Goal: Navigation & Orientation: Find specific page/section

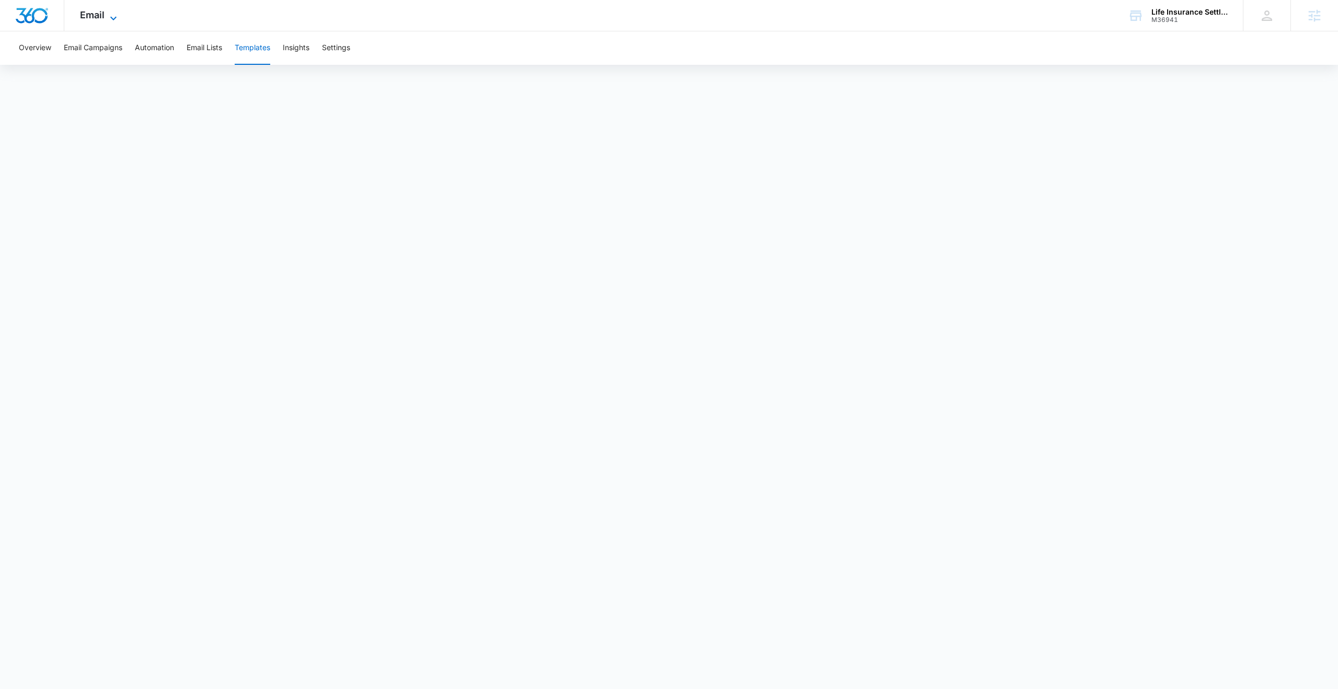
click at [92, 17] on span "Email" at bounding box center [92, 14] width 25 height 11
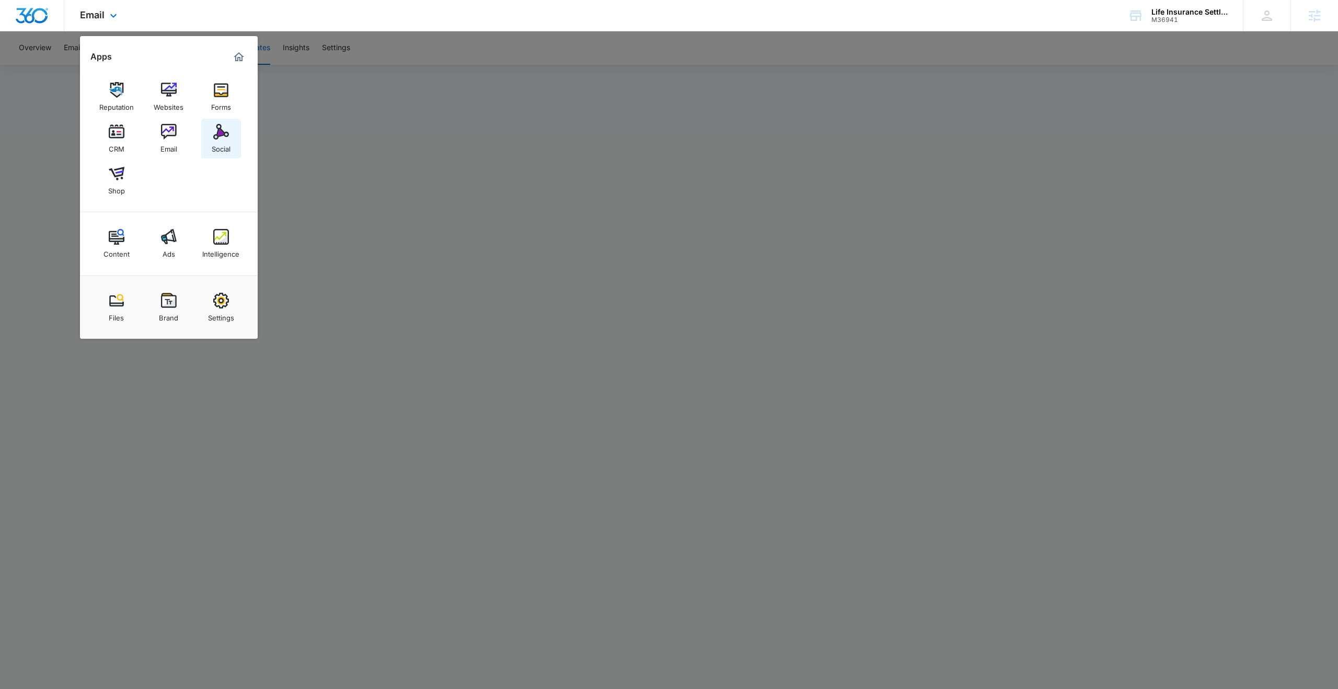
click at [210, 136] on link "Social" at bounding box center [221, 139] width 40 height 40
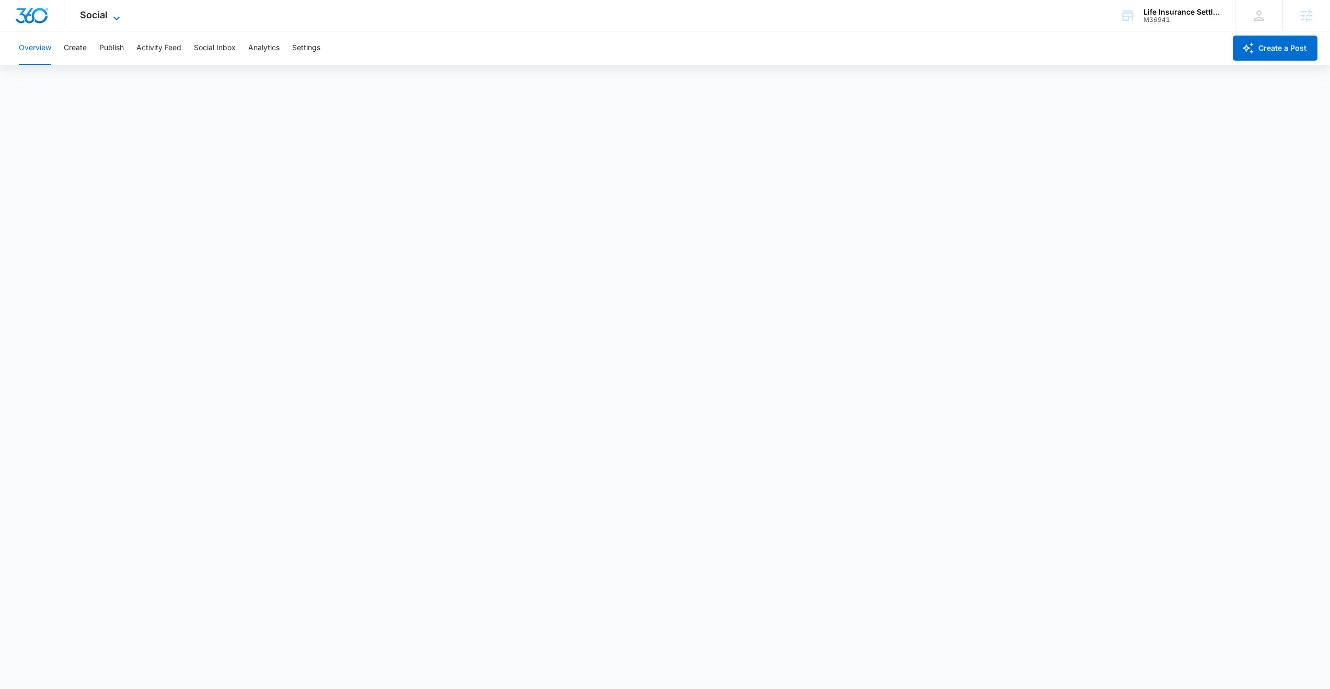
click at [117, 13] on icon at bounding box center [116, 18] width 13 height 13
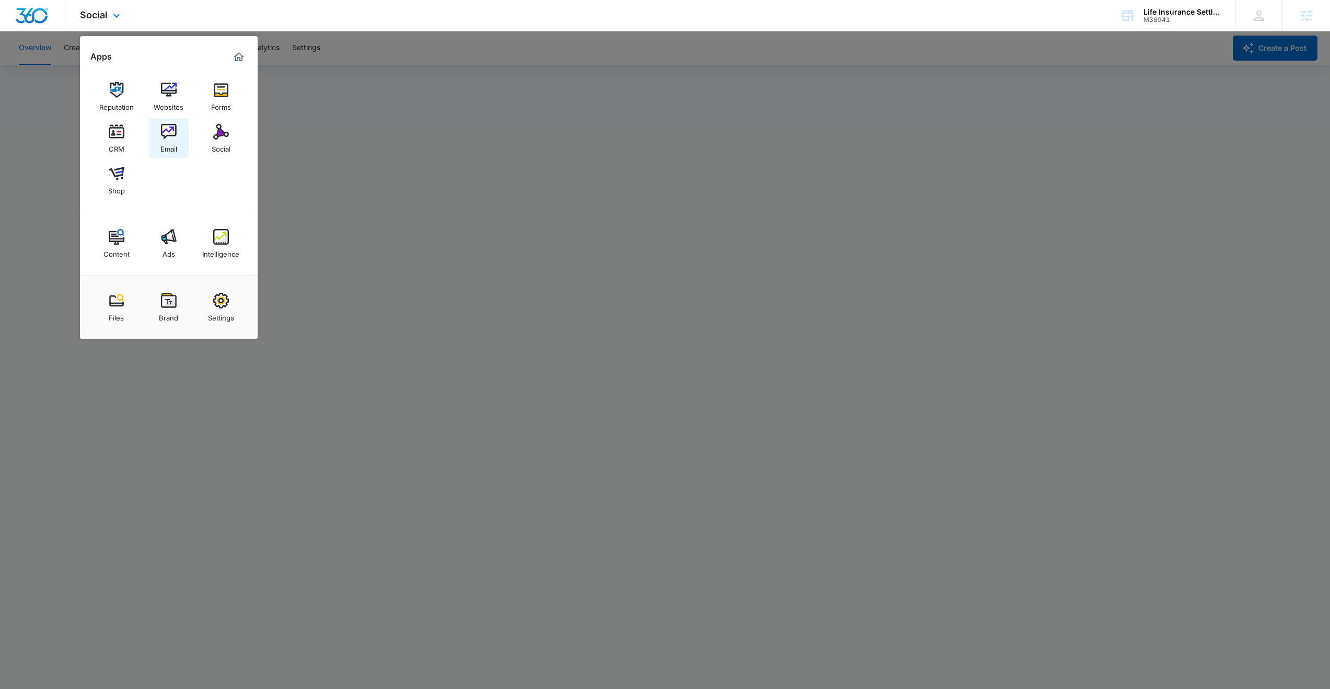
click at [173, 139] on img at bounding box center [169, 132] width 16 height 16
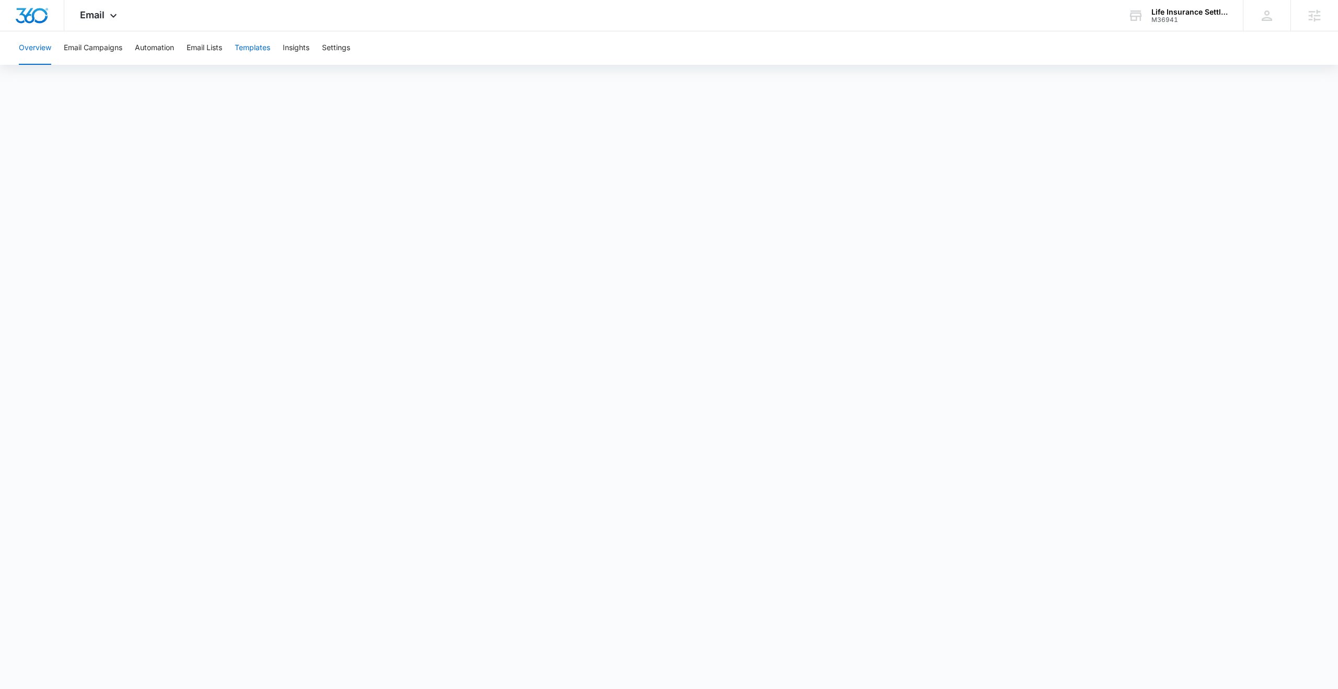
click at [261, 49] on button "Templates" at bounding box center [253, 47] width 36 height 33
click at [160, 45] on button "Automation" at bounding box center [154, 47] width 39 height 33
click at [251, 47] on button "Templates" at bounding box center [253, 47] width 36 height 33
click at [111, 48] on button "Email Campaigns" at bounding box center [93, 47] width 59 height 33
click at [259, 48] on button "Templates" at bounding box center [253, 47] width 36 height 33
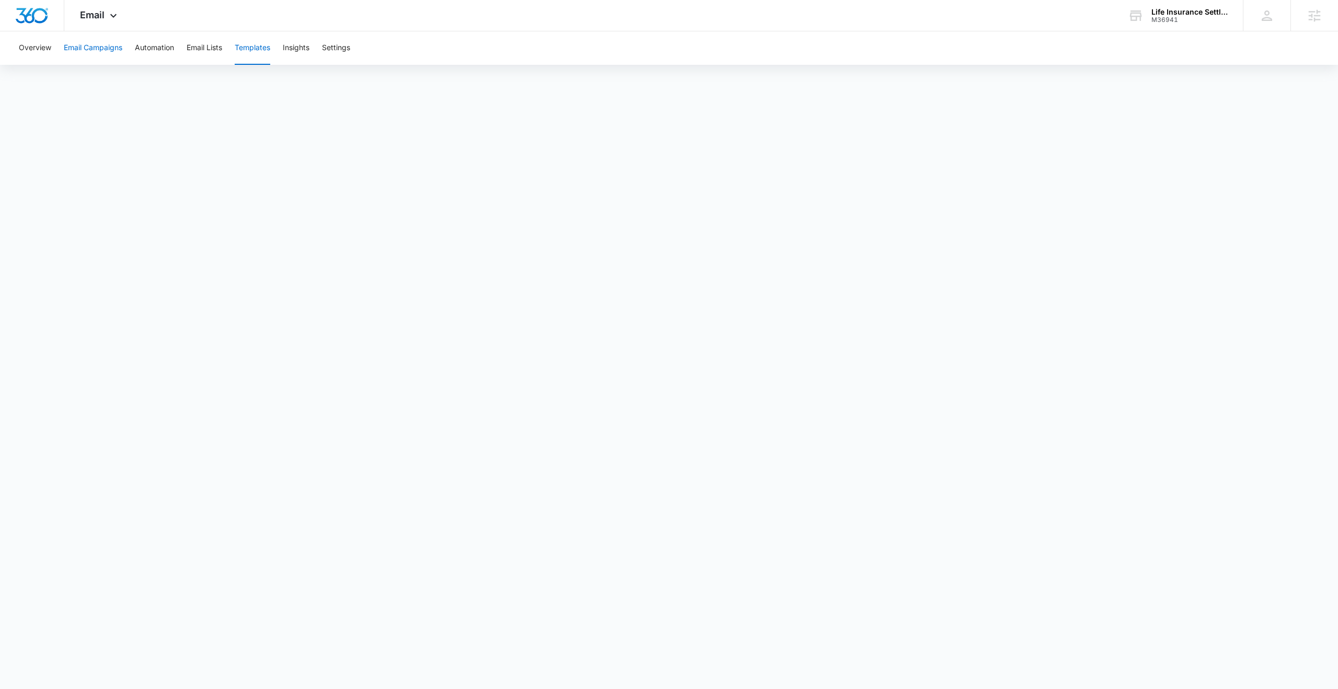
click at [101, 50] on button "Email Campaigns" at bounding box center [93, 47] width 59 height 33
click at [260, 50] on button "Templates" at bounding box center [253, 47] width 36 height 33
click at [106, 49] on button "Email Campaigns" at bounding box center [93, 47] width 59 height 33
click at [249, 48] on button "Templates" at bounding box center [253, 47] width 36 height 33
click at [103, 49] on button "Email Campaigns" at bounding box center [93, 47] width 59 height 33
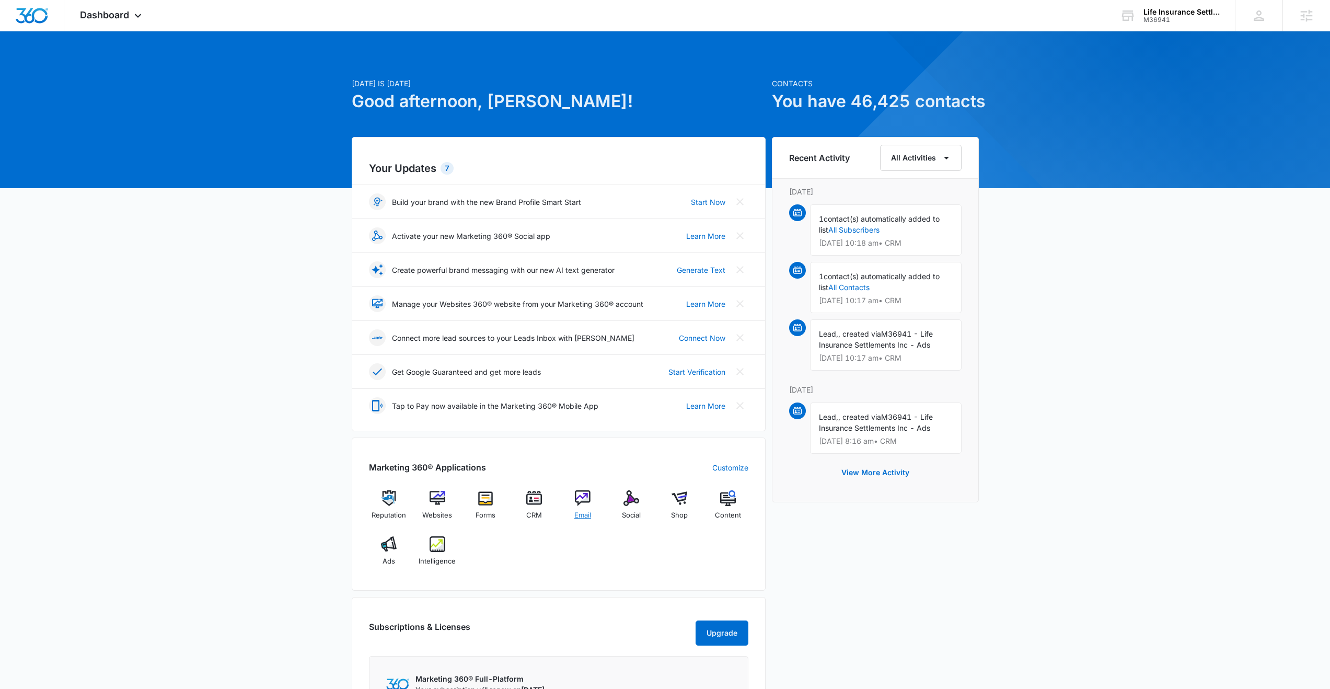
click at [584, 501] on img at bounding box center [583, 498] width 16 height 16
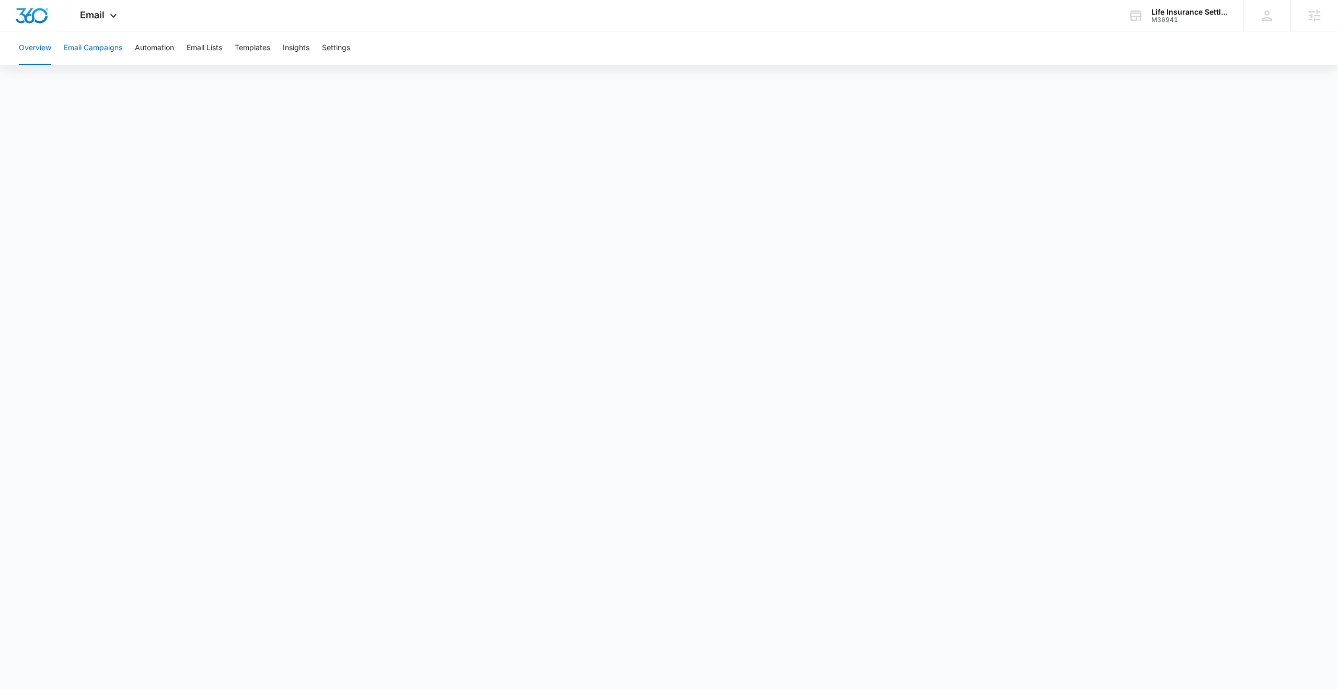
click at [94, 53] on button "Email Campaigns" at bounding box center [93, 47] width 59 height 33
click at [264, 47] on button "Templates" at bounding box center [253, 47] width 36 height 33
click at [104, 53] on button "Email Campaigns" at bounding box center [93, 47] width 59 height 33
